Goal: Information Seeking & Learning: Find specific page/section

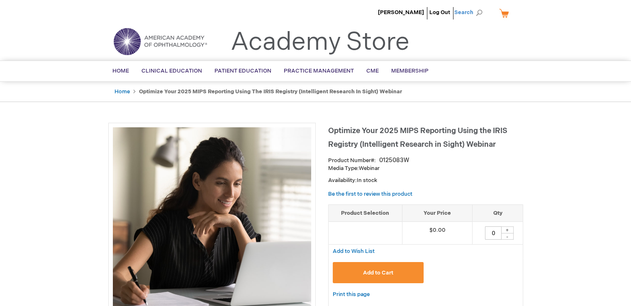
click at [472, 13] on span "Search" at bounding box center [470, 12] width 32 height 17
type input "WA0061541"
click at [476, 6] on button "Search" at bounding box center [479, 12] width 7 height 13
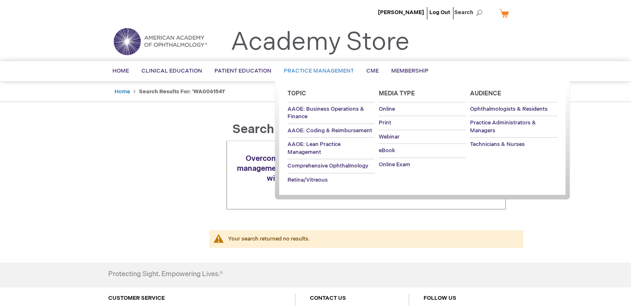
click at [312, 68] on span "Practice Management" at bounding box center [319, 71] width 70 height 7
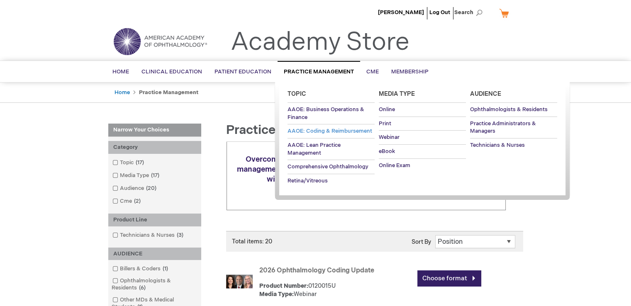
click at [337, 130] on span "AAOE: Coding & Reimbursement" at bounding box center [330, 131] width 85 height 7
click at [329, 131] on span "AAOE: Coding & Reimbursement" at bounding box center [330, 131] width 85 height 7
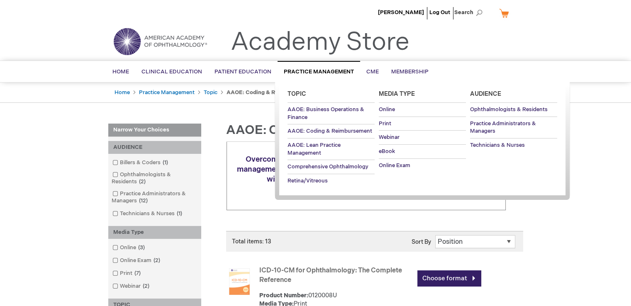
click at [315, 71] on span "Practice Management" at bounding box center [319, 71] width 70 height 7
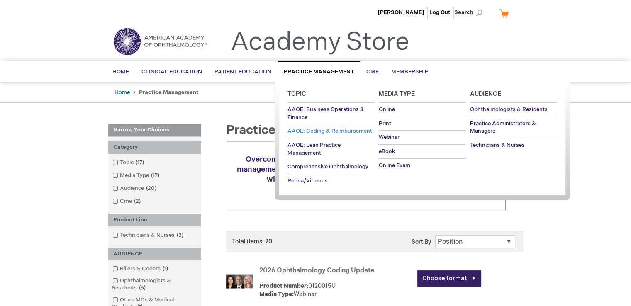
click at [314, 132] on span "AAOE: Coding & Reimbursement" at bounding box center [330, 131] width 85 height 7
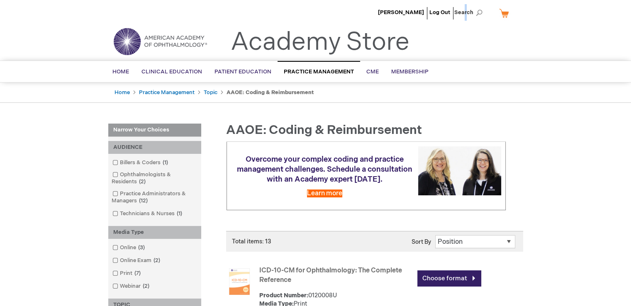
click at [466, 9] on span "Search" at bounding box center [470, 12] width 32 height 17
type input "codequest2025"
click at [476, 6] on button "Search" at bounding box center [479, 12] width 7 height 13
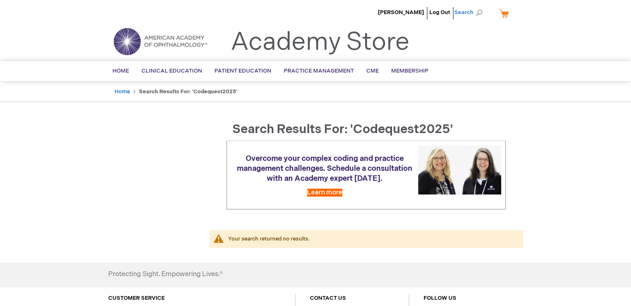
click at [478, 12] on span "Search" at bounding box center [470, 12] width 32 height 17
drag, startPoint x: 423, startPoint y: 12, endPoint x: 429, endPoint y: 11, distance: 5.6
click at [424, 12] on input "codequest2025" at bounding box center [431, 12] width 86 height 13
click at [427, 12] on input "codequest2025" at bounding box center [431, 12] width 86 height 13
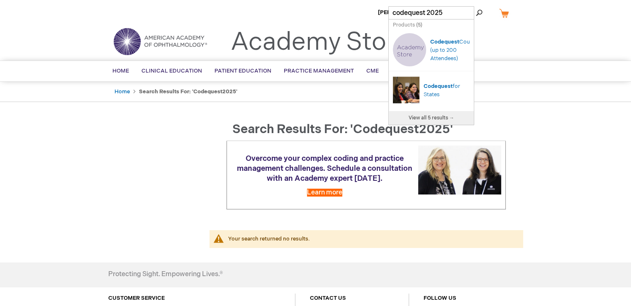
click at [409, 46] on img "Search Autocomplete Result" at bounding box center [409, 49] width 33 height 33
click at [438, 39] on span "Codequest" at bounding box center [444, 42] width 29 height 7
click at [441, 39] on span "Codequest" at bounding box center [444, 42] width 29 height 7
type input "codequest 2025"
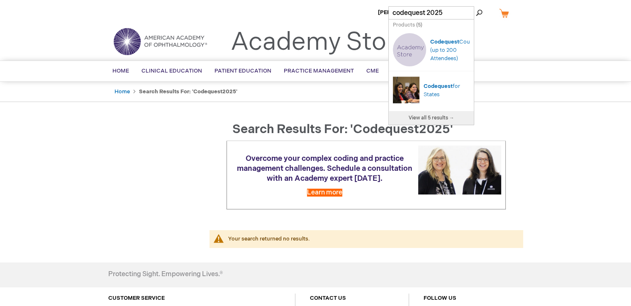
click at [476, 6] on button "Search" at bounding box center [479, 12] width 7 height 13
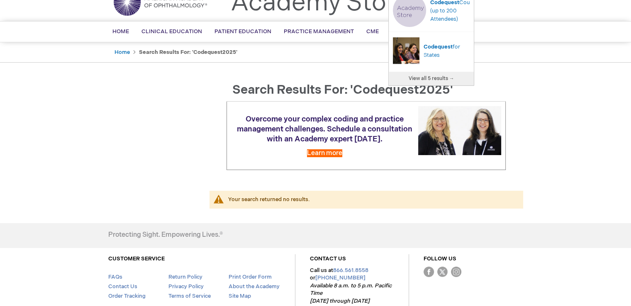
scroll to position [41, 0]
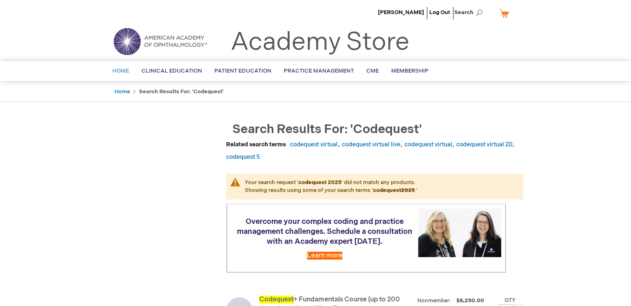
click at [124, 72] on span "Home" at bounding box center [120, 71] width 17 height 7
click at [122, 72] on span "Home" at bounding box center [120, 71] width 17 height 7
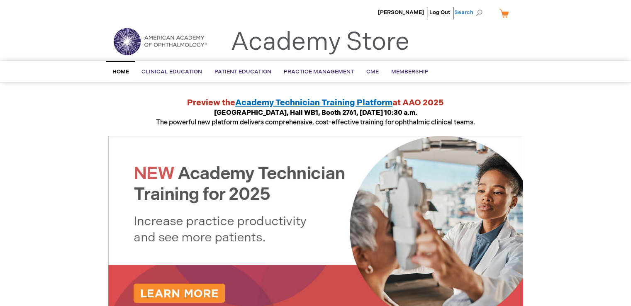
click at [474, 14] on span "Search" at bounding box center [470, 12] width 32 height 17
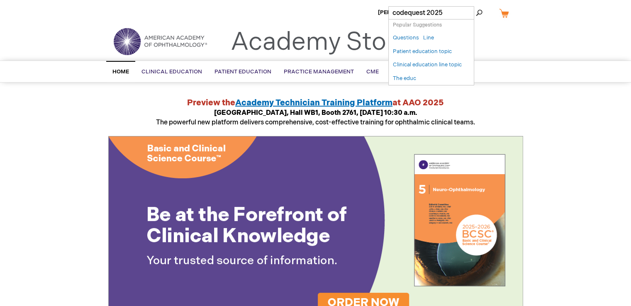
type input "codequest 2025"
click at [476, 6] on button "Search" at bounding box center [479, 12] width 7 height 13
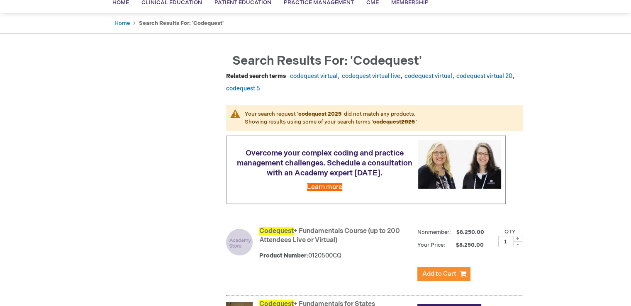
scroll to position [83, 0]
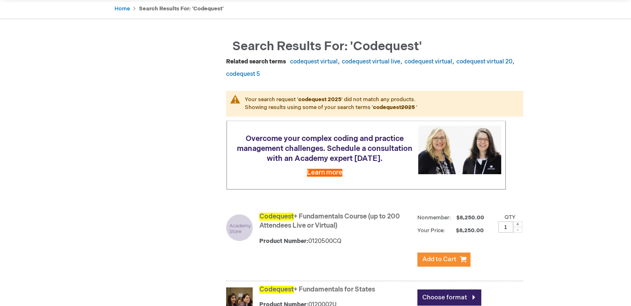
click at [313, 61] on link "codequest virtual" at bounding box center [314, 61] width 48 height 7
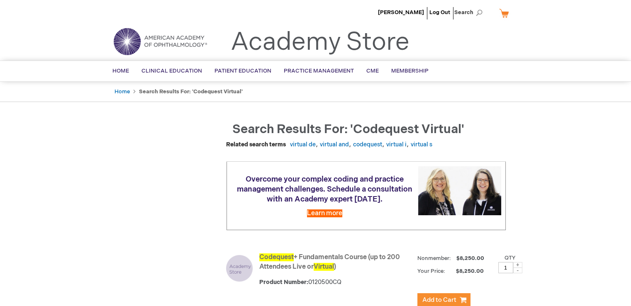
click at [500, 13] on link "My Cart" at bounding box center [507, 13] width 20 height 15
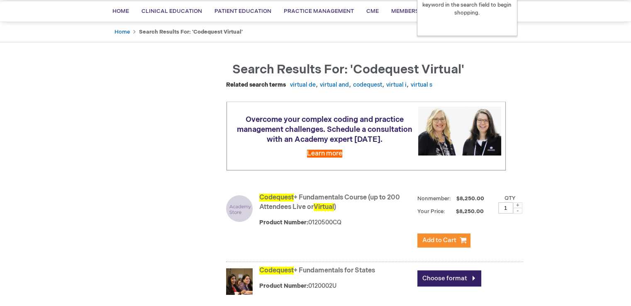
scroll to position [83, 0]
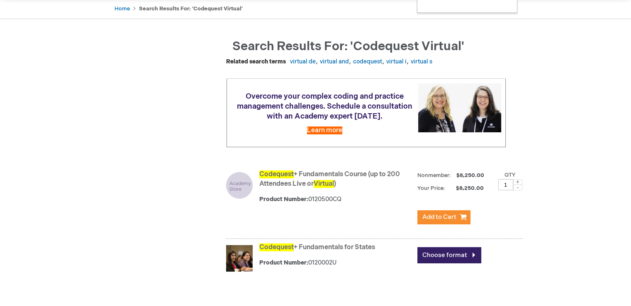
click at [256, 186] on div "Codequest + Fundamentals Course (up to 200 Attendees Live or Virtual ) Product …" at bounding box center [374, 203] width 297 height 71
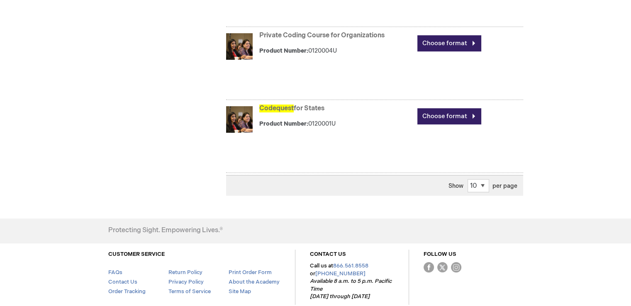
scroll to position [337, 0]
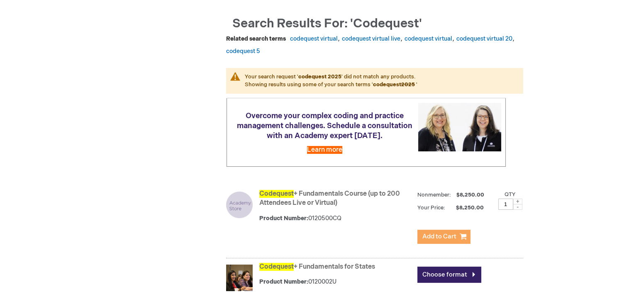
scroll to position [124, 0]
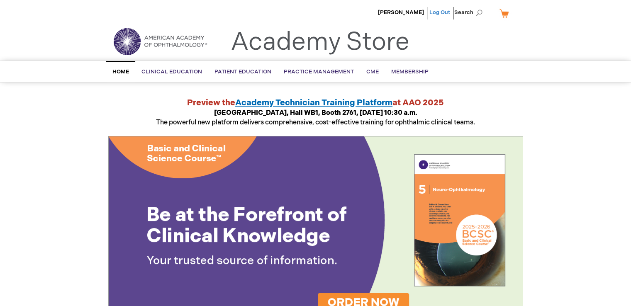
click at [442, 10] on link "Log Out" at bounding box center [439, 12] width 21 height 7
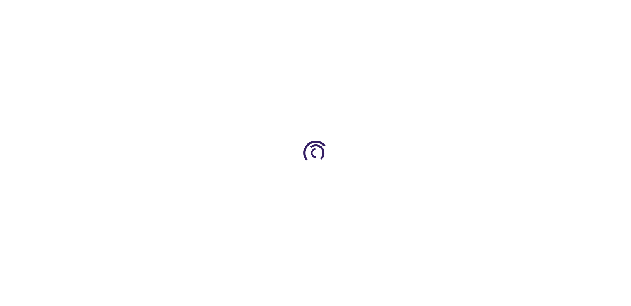
click at [440, 10] on div at bounding box center [315, 153] width 631 height 306
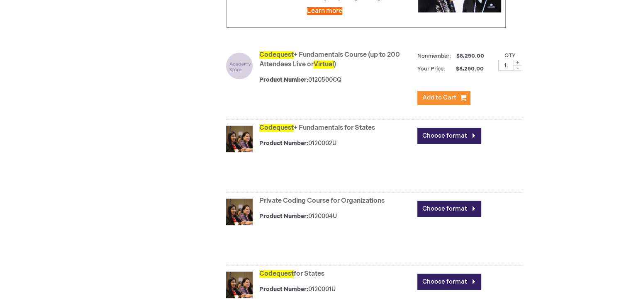
scroll to position [249, 0]
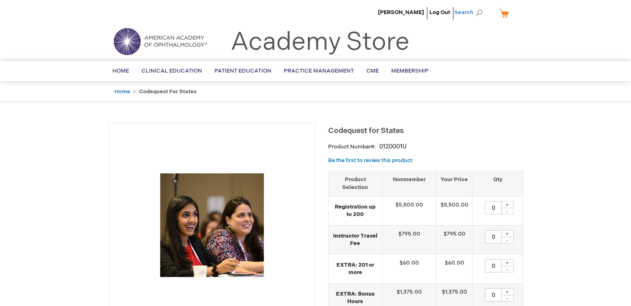
click at [483, 10] on span "Search" at bounding box center [470, 12] width 32 height 17
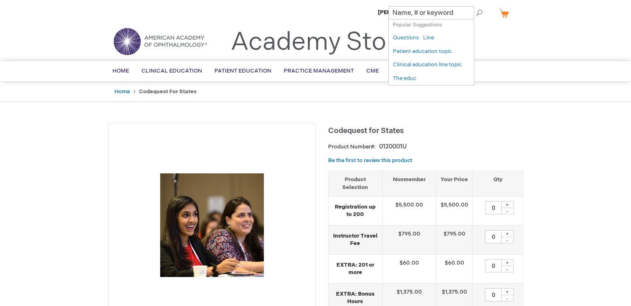
click at [403, 12] on input "Search" at bounding box center [431, 12] width 86 height 13
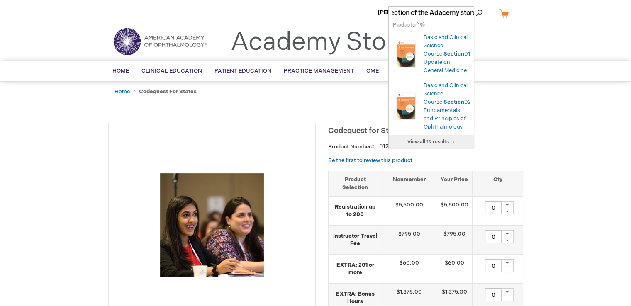
scroll to position [0, 71]
type input "my online products section of the Adacemy store"
click at [476, 6] on button "Search" at bounding box center [479, 12] width 7 height 13
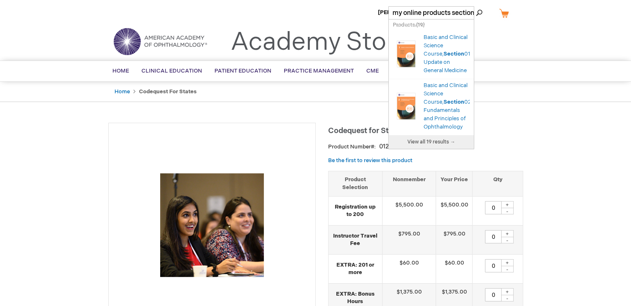
click at [172, 90] on strong "Codequest for States" at bounding box center [168, 91] width 58 height 7
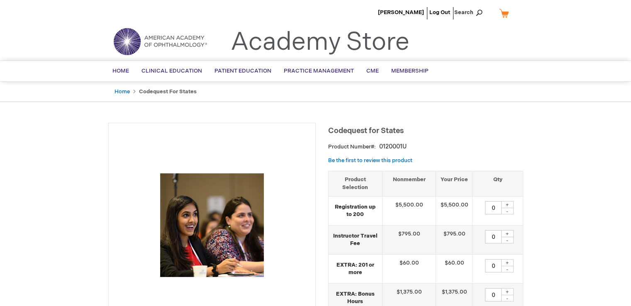
click at [126, 86] on ul "Home Codequest for States" at bounding box center [315, 92] width 415 height 20
click at [126, 90] on link "Home" at bounding box center [122, 91] width 15 height 7
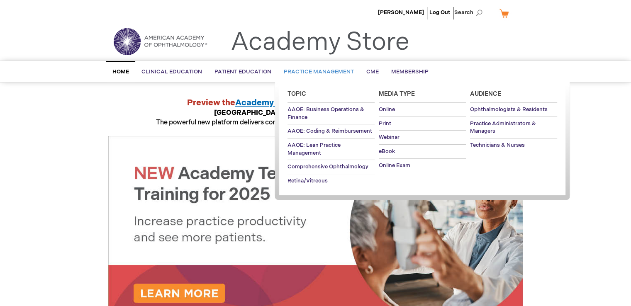
click at [314, 66] on link "Practice Management" at bounding box center [319, 72] width 83 height 20
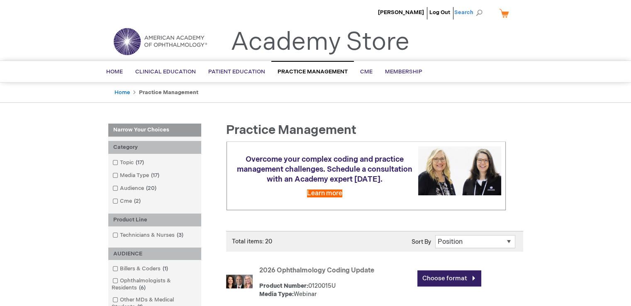
click at [463, 12] on span "Search" at bounding box center [470, 12] width 32 height 17
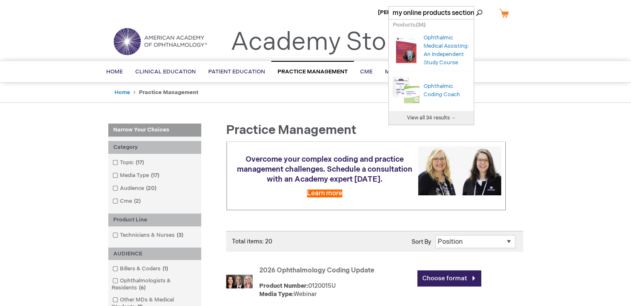
scroll to position [0, 4]
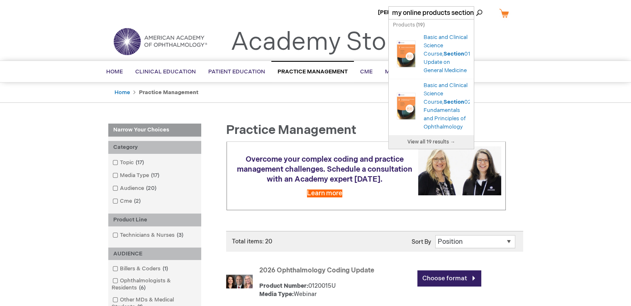
type input "my online products section"
click at [476, 6] on button "Search" at bounding box center [479, 12] width 7 height 13
